Goal: Navigation & Orientation: Find specific page/section

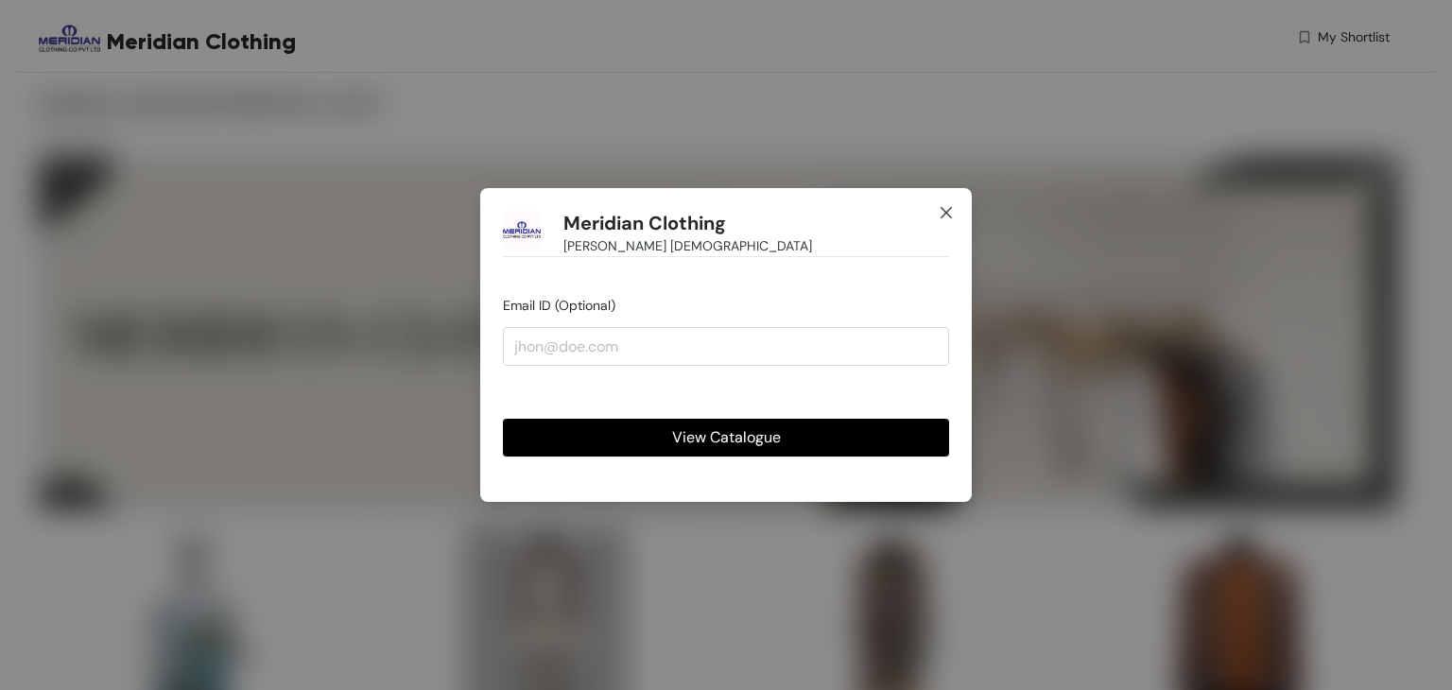
click at [942, 209] on icon "close" at bounding box center [946, 212] width 15 height 15
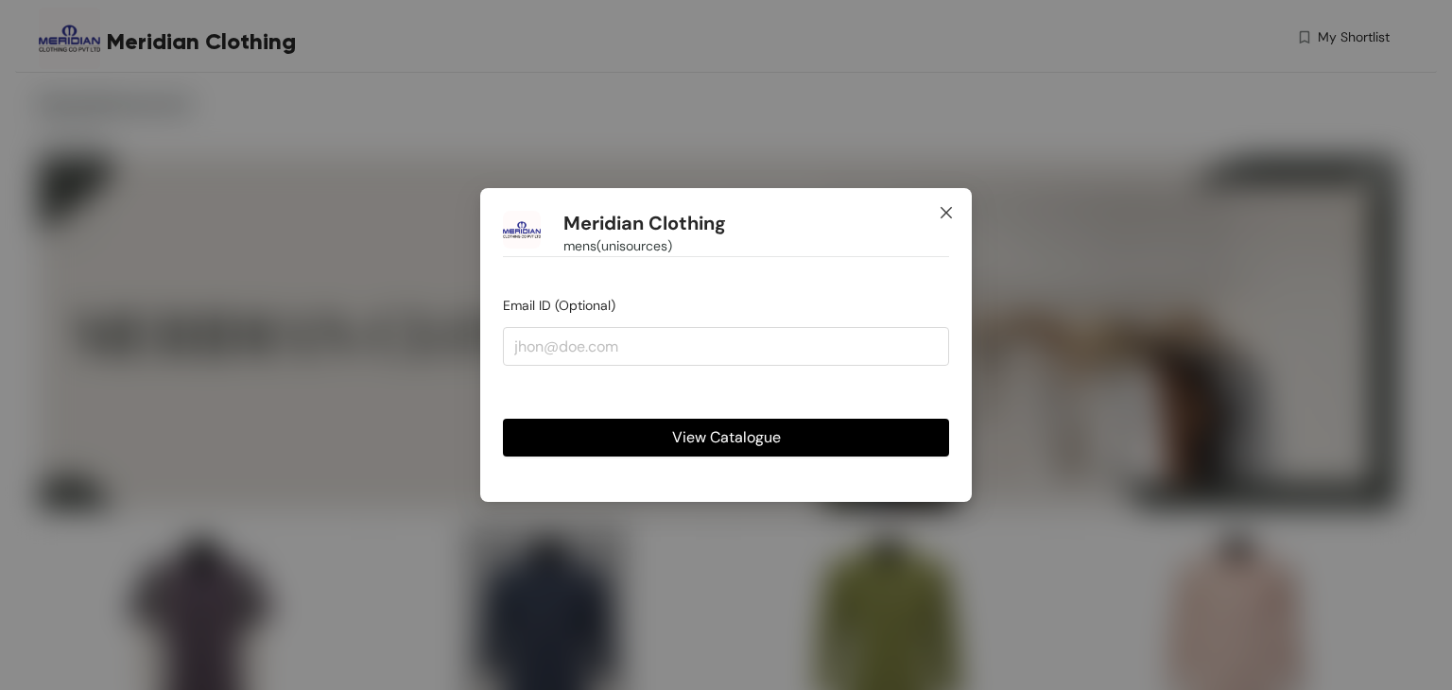
click at [942, 213] on icon "close" at bounding box center [946, 212] width 15 height 15
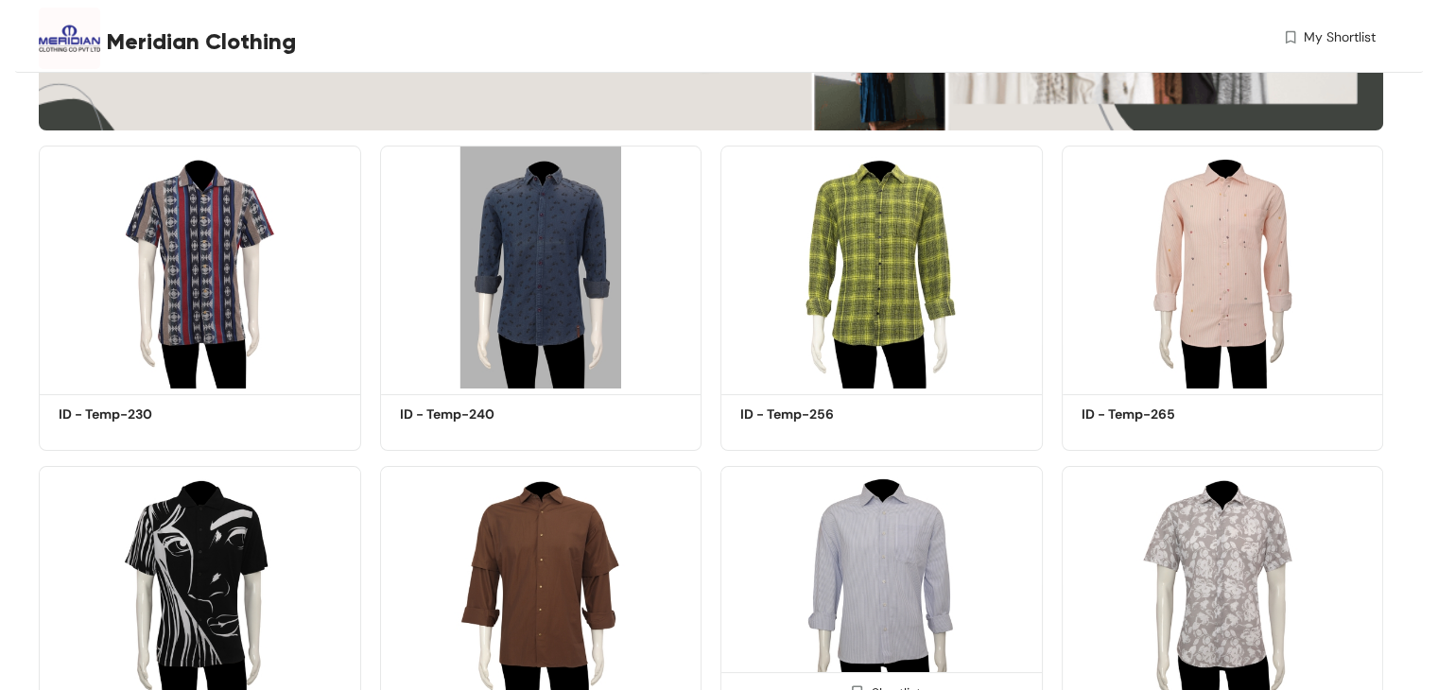
scroll to position [83, 0]
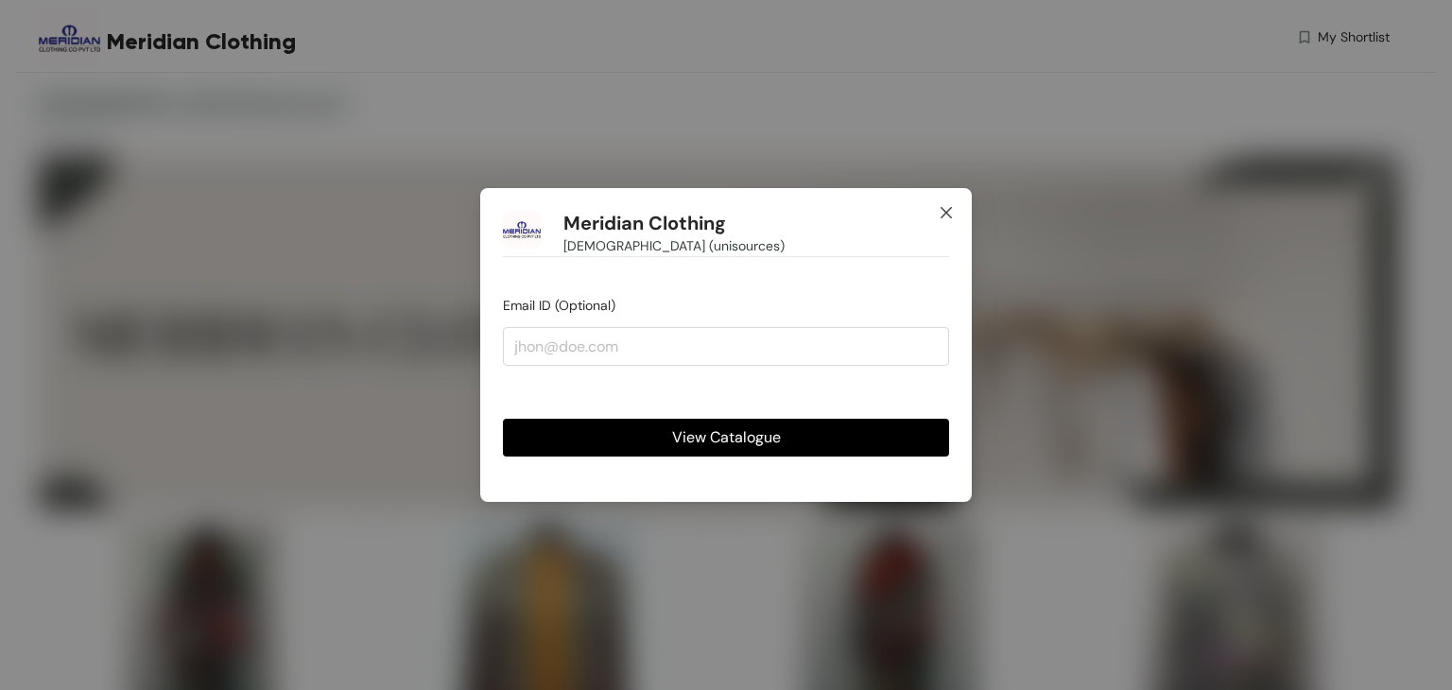
click at [949, 208] on icon "close" at bounding box center [946, 212] width 15 height 15
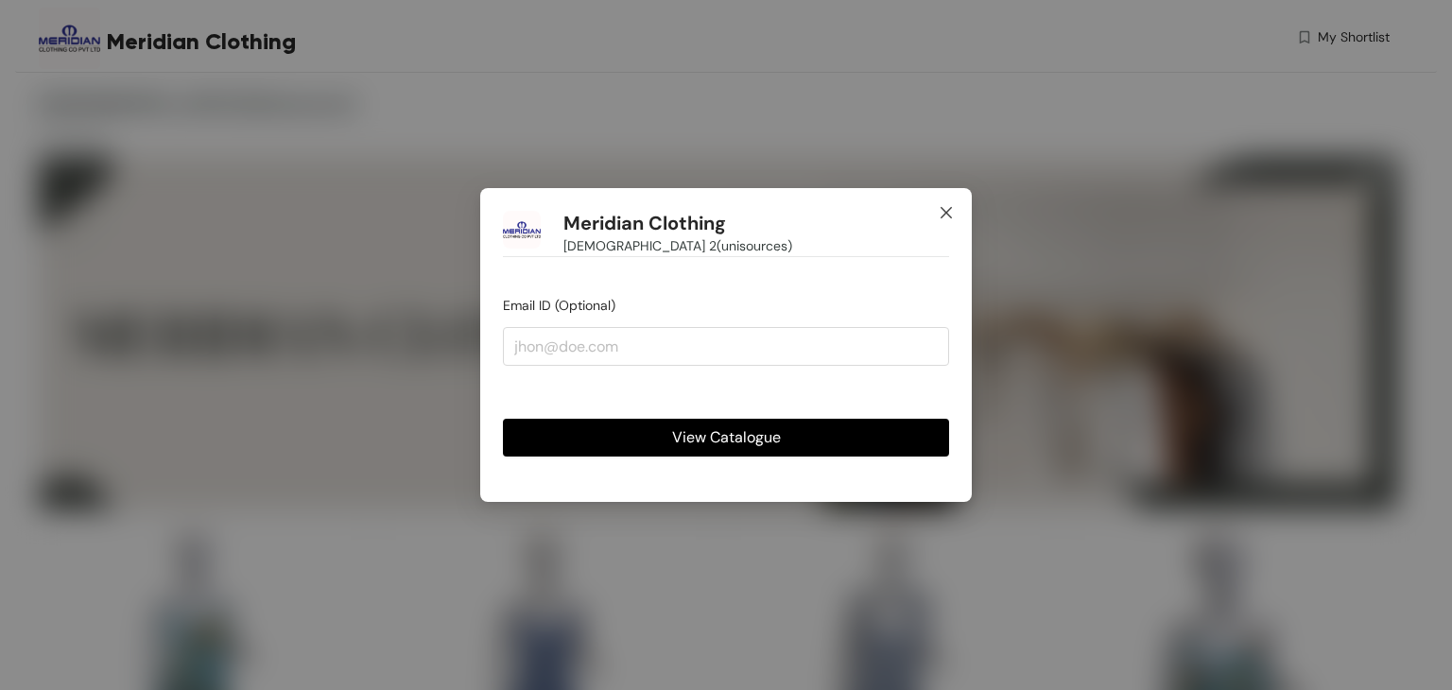
click at [949, 213] on icon "close" at bounding box center [946, 212] width 15 height 15
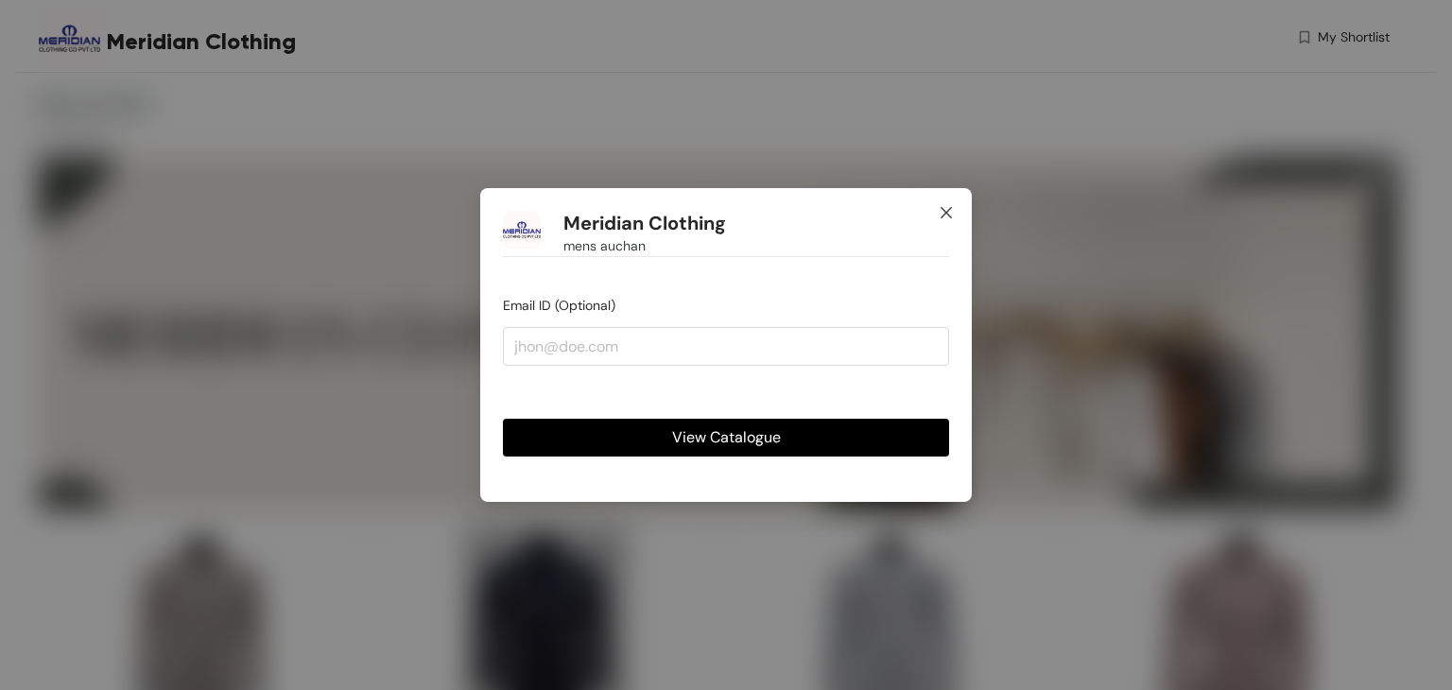
click at [948, 209] on icon "close" at bounding box center [946, 212] width 15 height 15
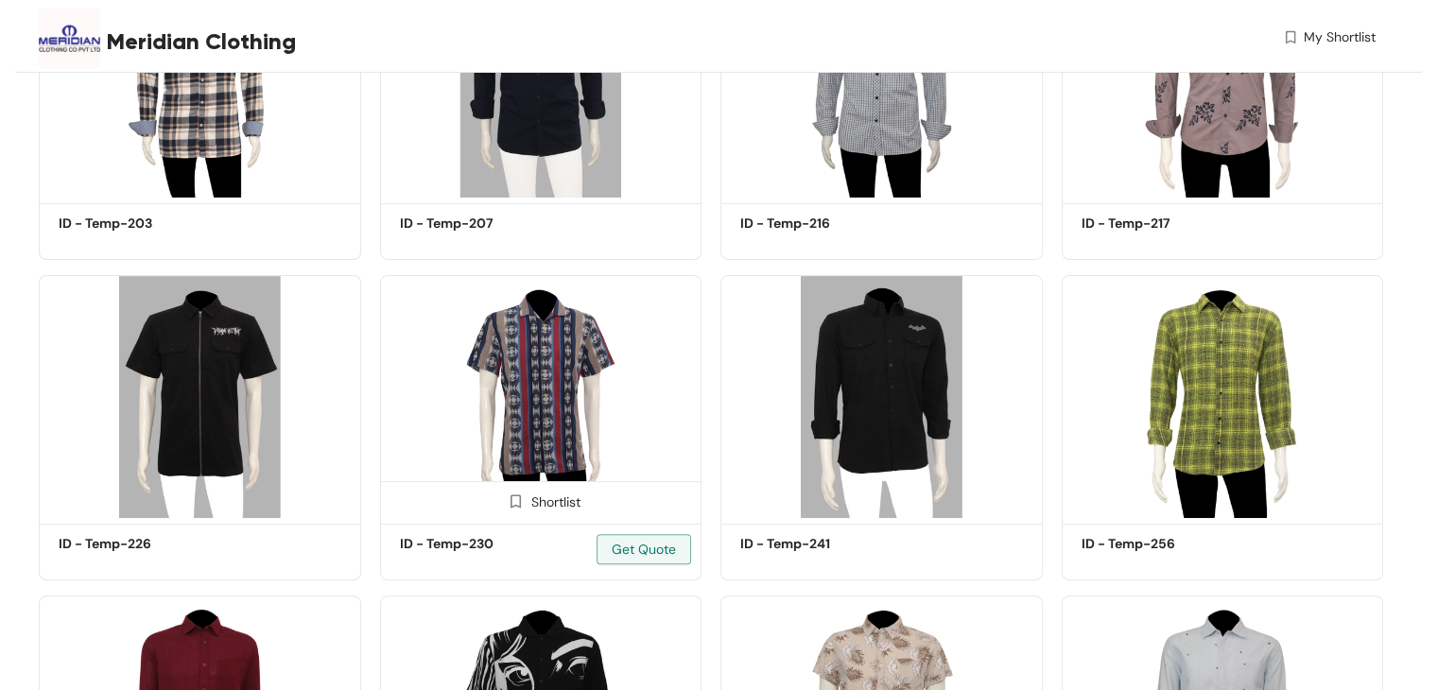
scroll to position [1134, 0]
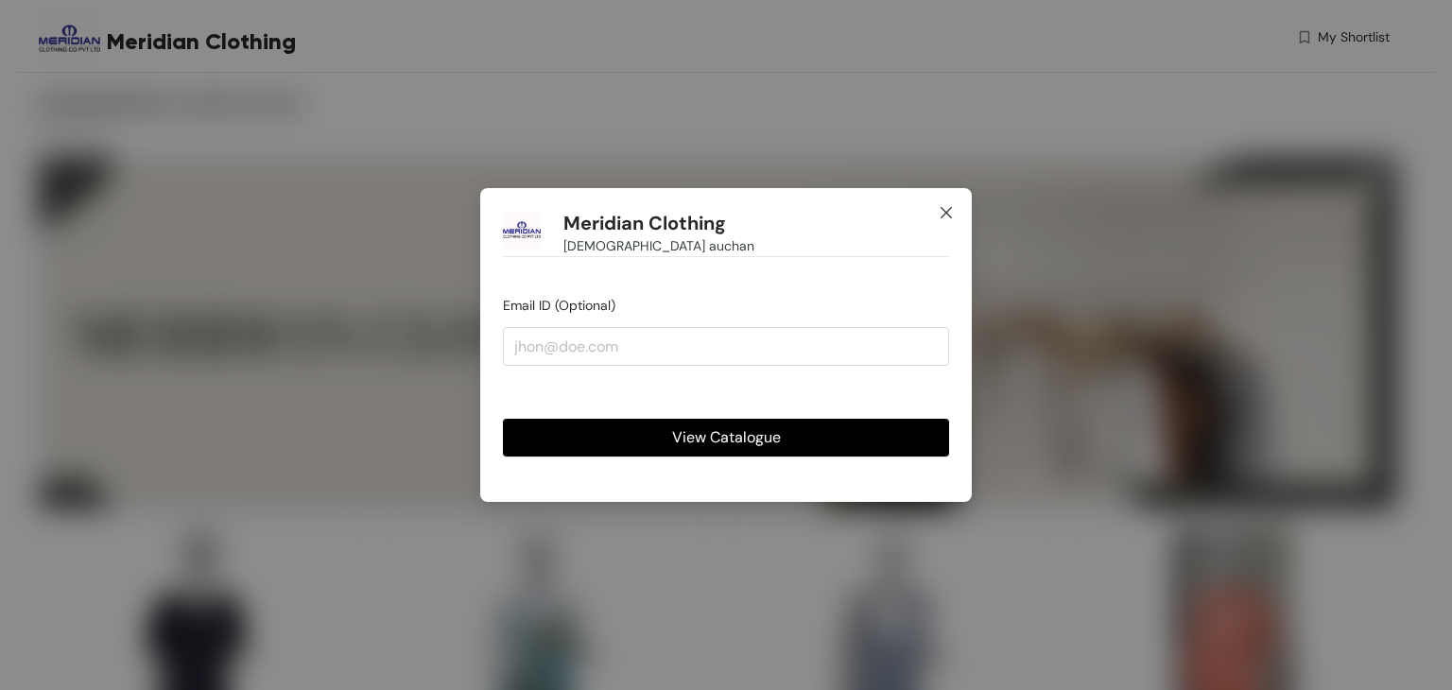
click at [941, 213] on icon "close" at bounding box center [946, 212] width 15 height 15
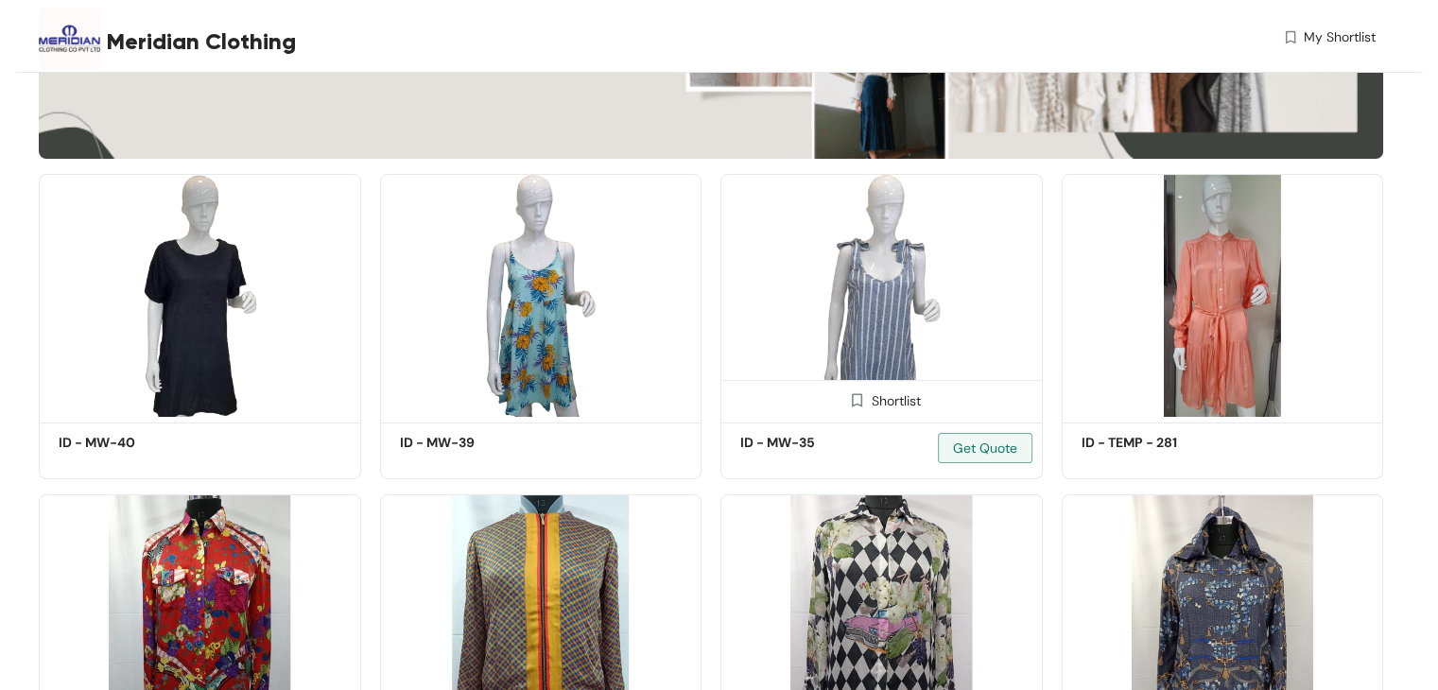
scroll to position [726, 0]
